Goal: Check status

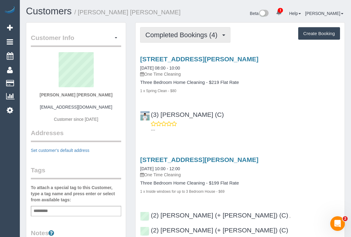
click at [185, 32] on span "Completed Bookings (4)" at bounding box center [182, 35] width 75 height 8
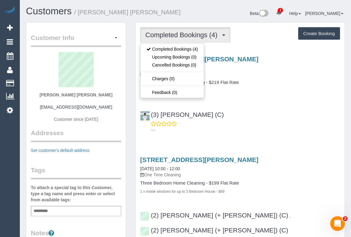
click at [280, 101] on div "2a Clifton Grove, Hawthorn East, VIC 3123 05/09/2025 08:00 - 10:00 One Time Cle…" at bounding box center [239, 92] width 209 height 85
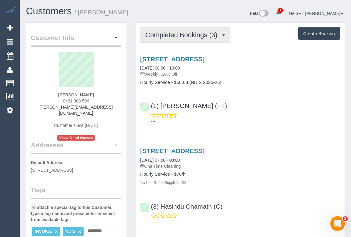
click at [180, 36] on span "Completed Bookings (3)" at bounding box center [182, 35] width 75 height 8
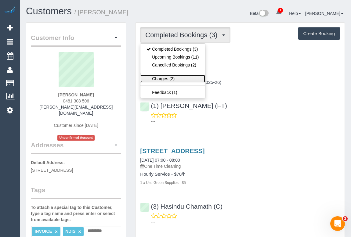
click at [161, 77] on link "Charges (2)" at bounding box center [172, 79] width 64 height 8
